Goal: Task Accomplishment & Management: Use online tool/utility

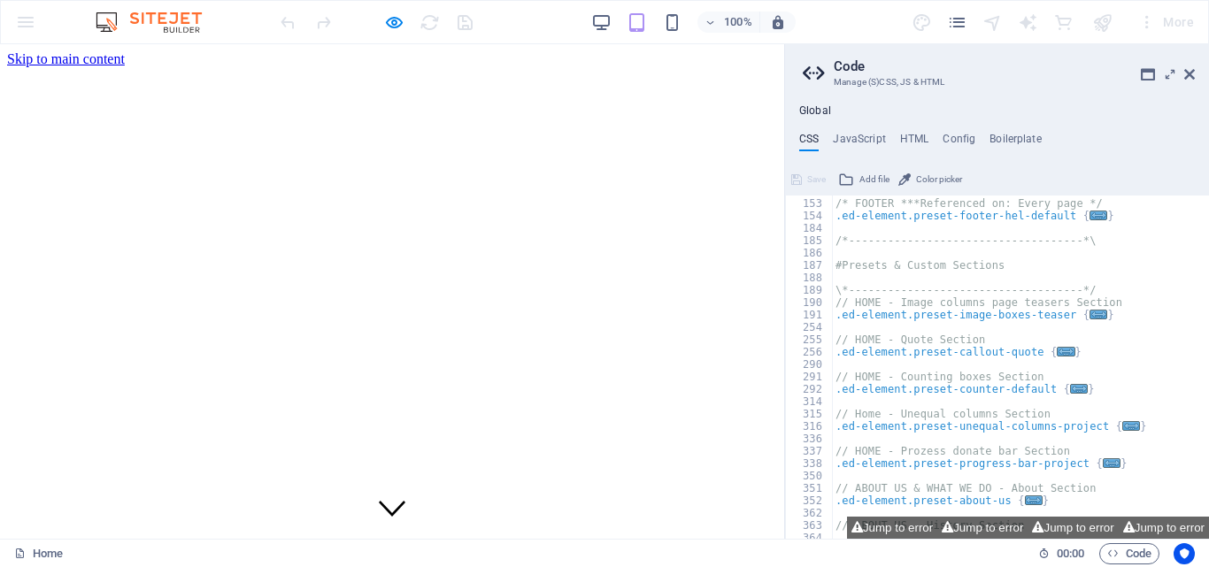
scroll to position [531, 0]
drag, startPoint x: 402, startPoint y: 68, endPoint x: 319, endPoint y: 116, distance: 95.1
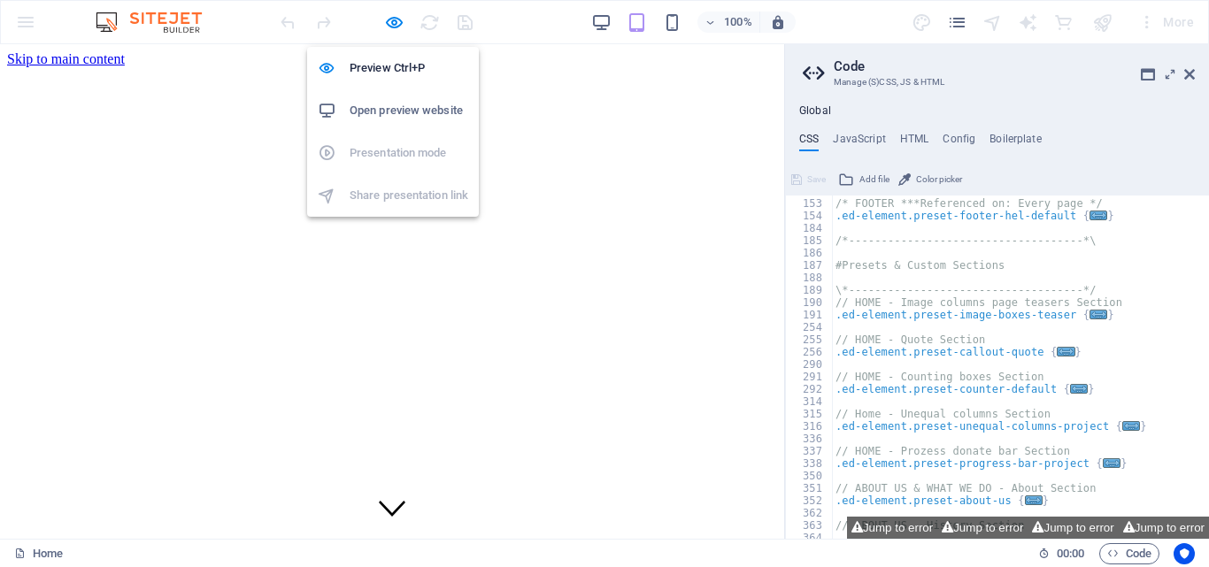
click at [356, 104] on h6 "Open preview website" at bounding box center [408, 110] width 119 height 21
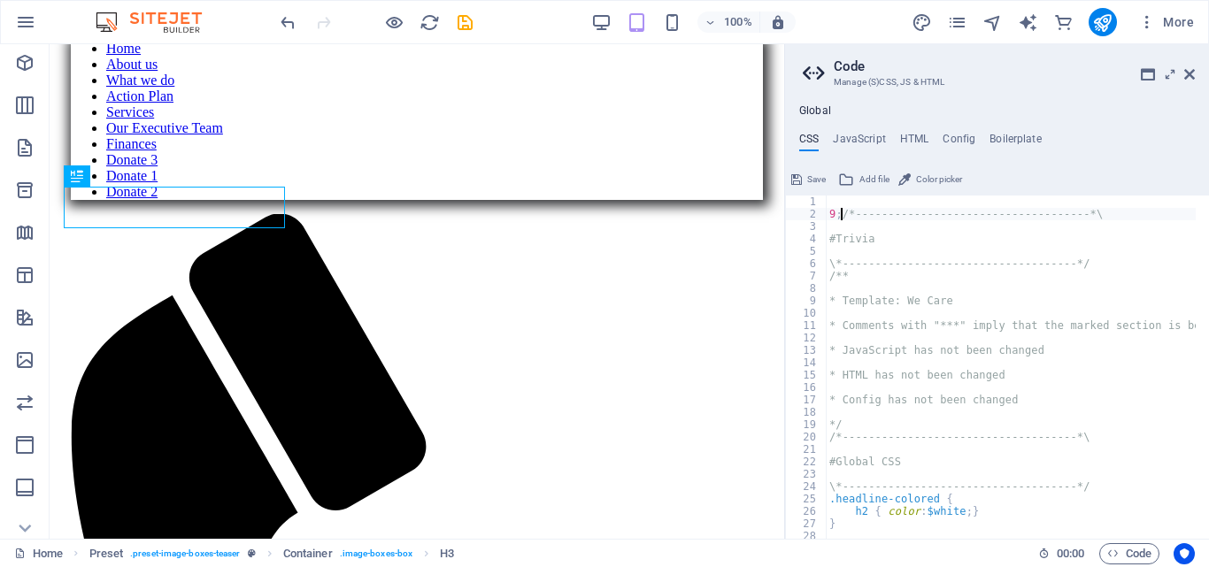
scroll to position [0, 1]
type textarea "9;/*------------------------------------*\"
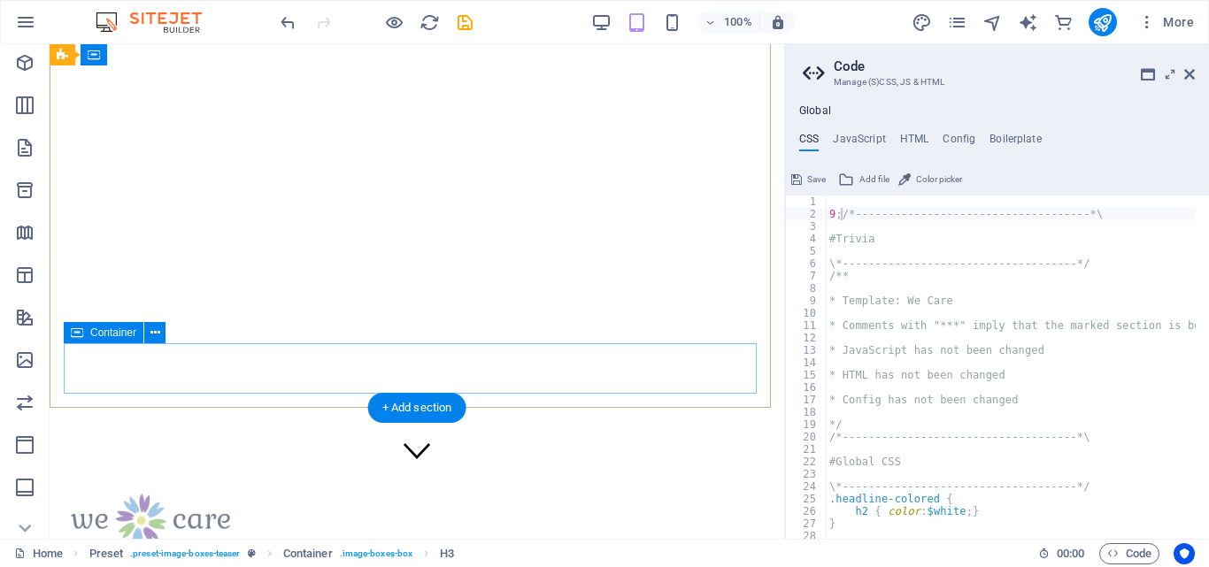
scroll to position [0, 0]
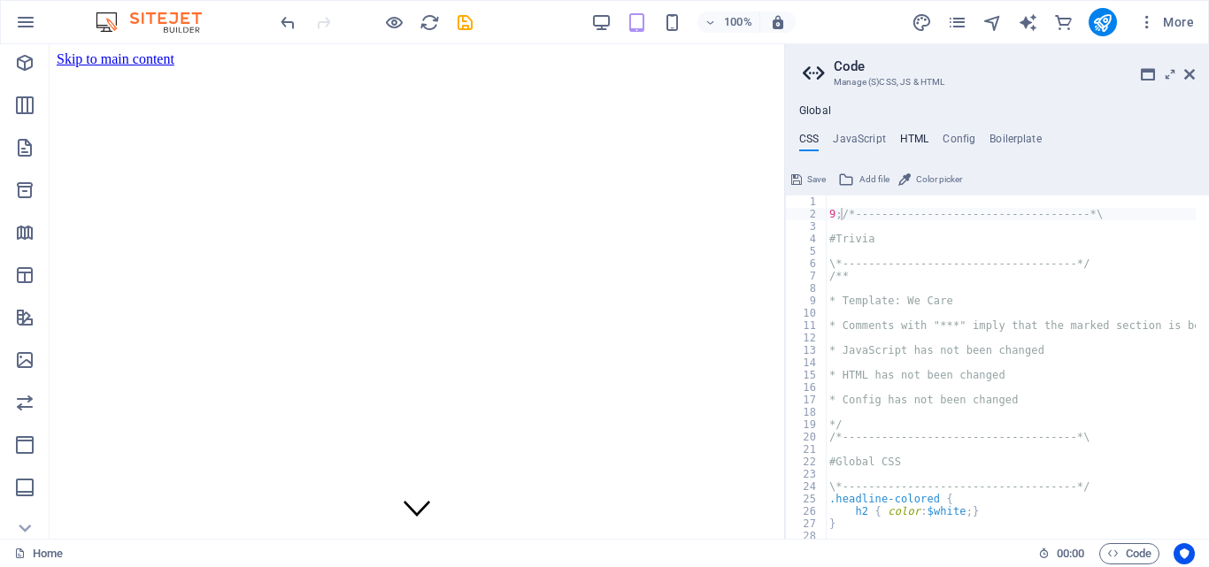
click at [912, 139] on h4 "HTML" at bounding box center [914, 142] width 29 height 19
type textarea "<a href="#main-content" class="wv-link-content button">Skip to main content</a>"
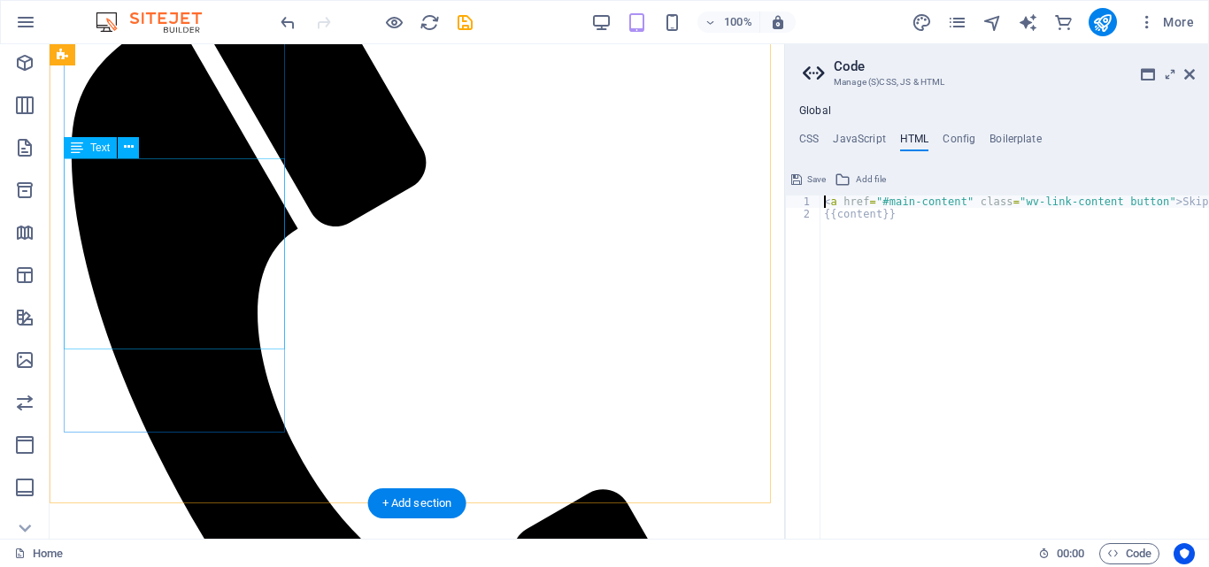
scroll to position [1486, 0]
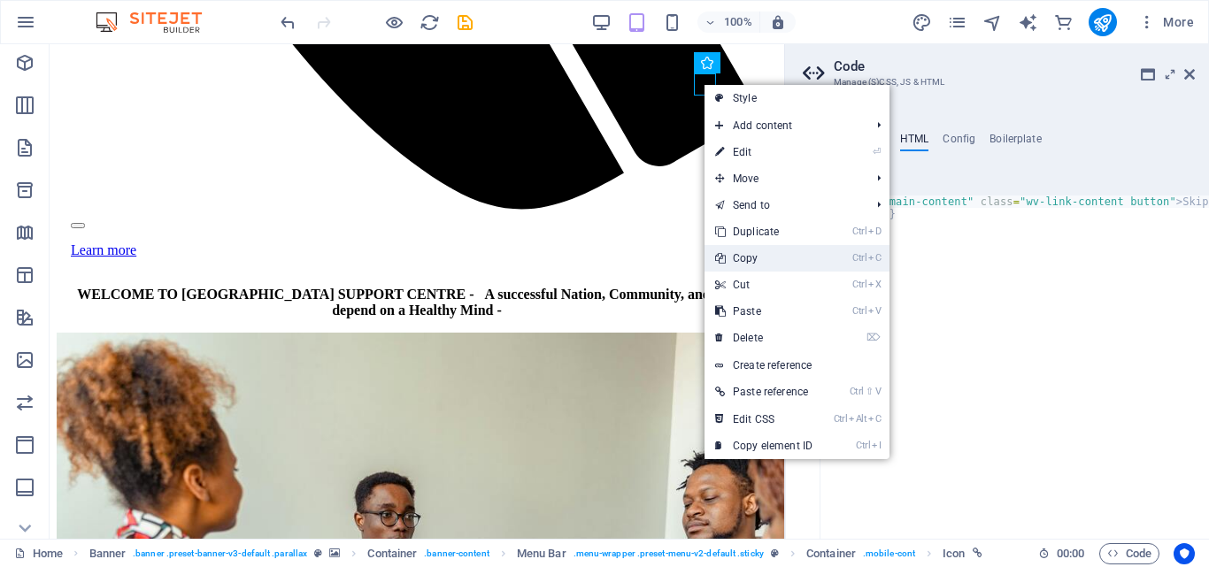
click at [757, 255] on link "Ctrl C Copy" at bounding box center [763, 258] width 119 height 27
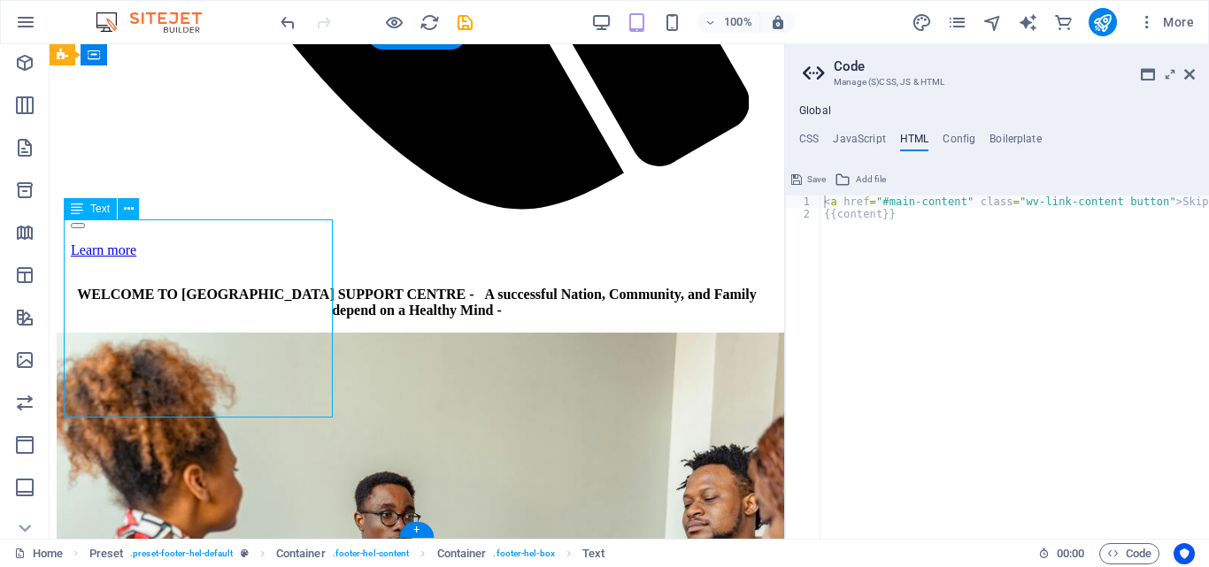
paste div
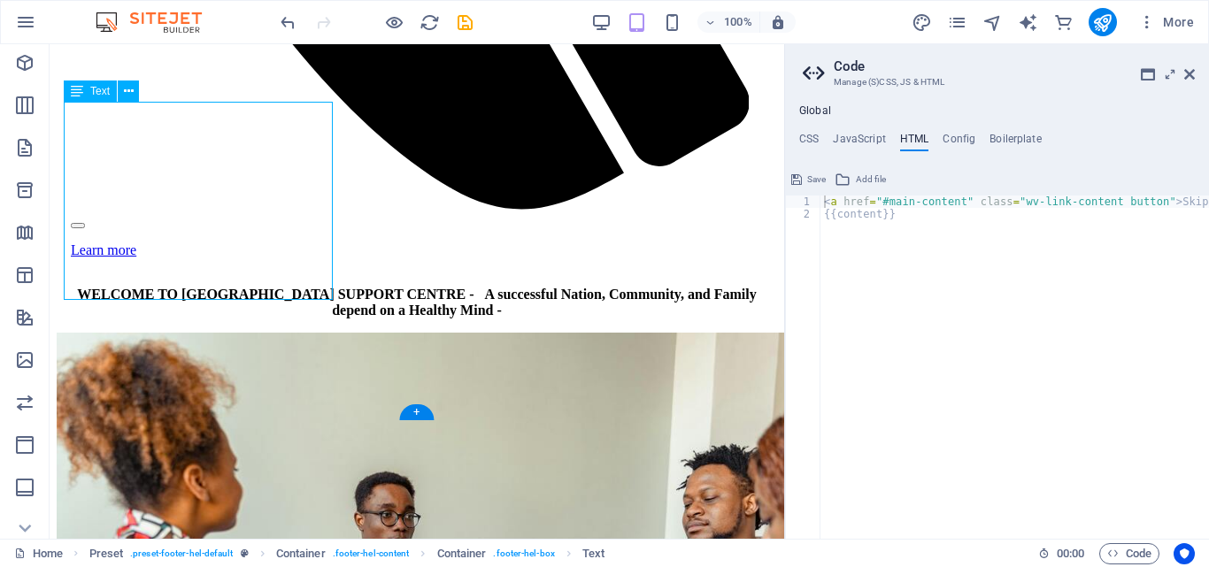
scroll to position [1603, 0]
